Goal: Information Seeking & Learning: Learn about a topic

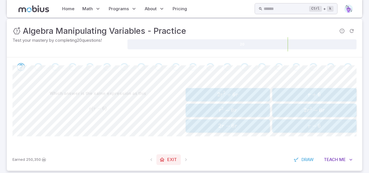
click at [163, 158] on icon at bounding box center [162, 160] width 6 height 6
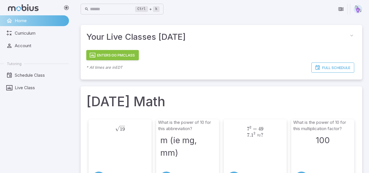
click at [130, 50] on button "Enter 5:00 PM Class" at bounding box center [112, 55] width 52 height 10
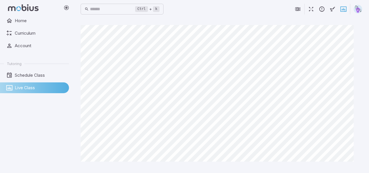
click at [310, 6] on icon "button" at bounding box center [311, 9] width 6 height 6
click at [312, 8] on icon "button" at bounding box center [311, 9] width 6 height 6
click at [309, 12] on icon "button" at bounding box center [311, 9] width 6 height 6
click at [308, 7] on icon "button" at bounding box center [311, 9] width 6 height 6
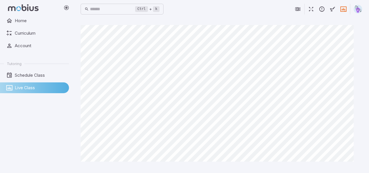
click at [308, 8] on icon "button" at bounding box center [311, 9] width 6 height 6
click at [310, 7] on icon "button" at bounding box center [311, 9] width 6 height 6
click at [311, 10] on icon "button" at bounding box center [311, 9] width 6 height 6
click at [308, 10] on icon "button" at bounding box center [311, 9] width 6 height 6
click at [311, 9] on icon "button" at bounding box center [311, 9] width 6 height 6
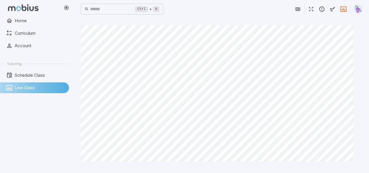
click at [310, 7] on icon "button" at bounding box center [311, 9] width 6 height 6
click at [314, 8] on icon "button" at bounding box center [311, 9] width 6 height 6
click at [313, 10] on icon "button" at bounding box center [311, 9] width 6 height 6
click at [307, 10] on button "button" at bounding box center [310, 9] width 11 height 11
click at [308, 12] on icon "button" at bounding box center [311, 9] width 6 height 6
